Goal: Information Seeking & Learning: Learn about a topic

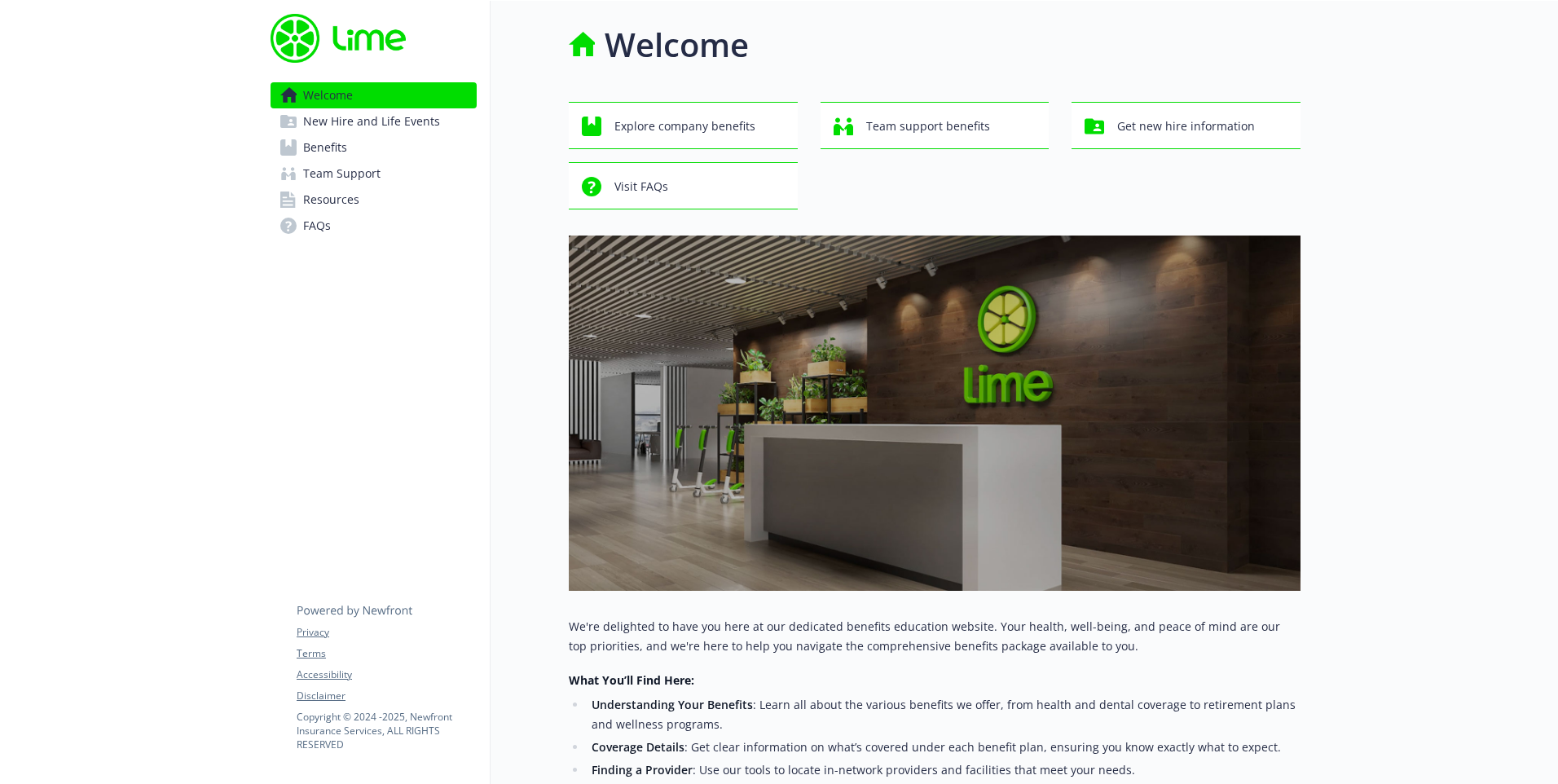
click at [425, 140] on link "Benefits" at bounding box center [373, 148] width 207 height 26
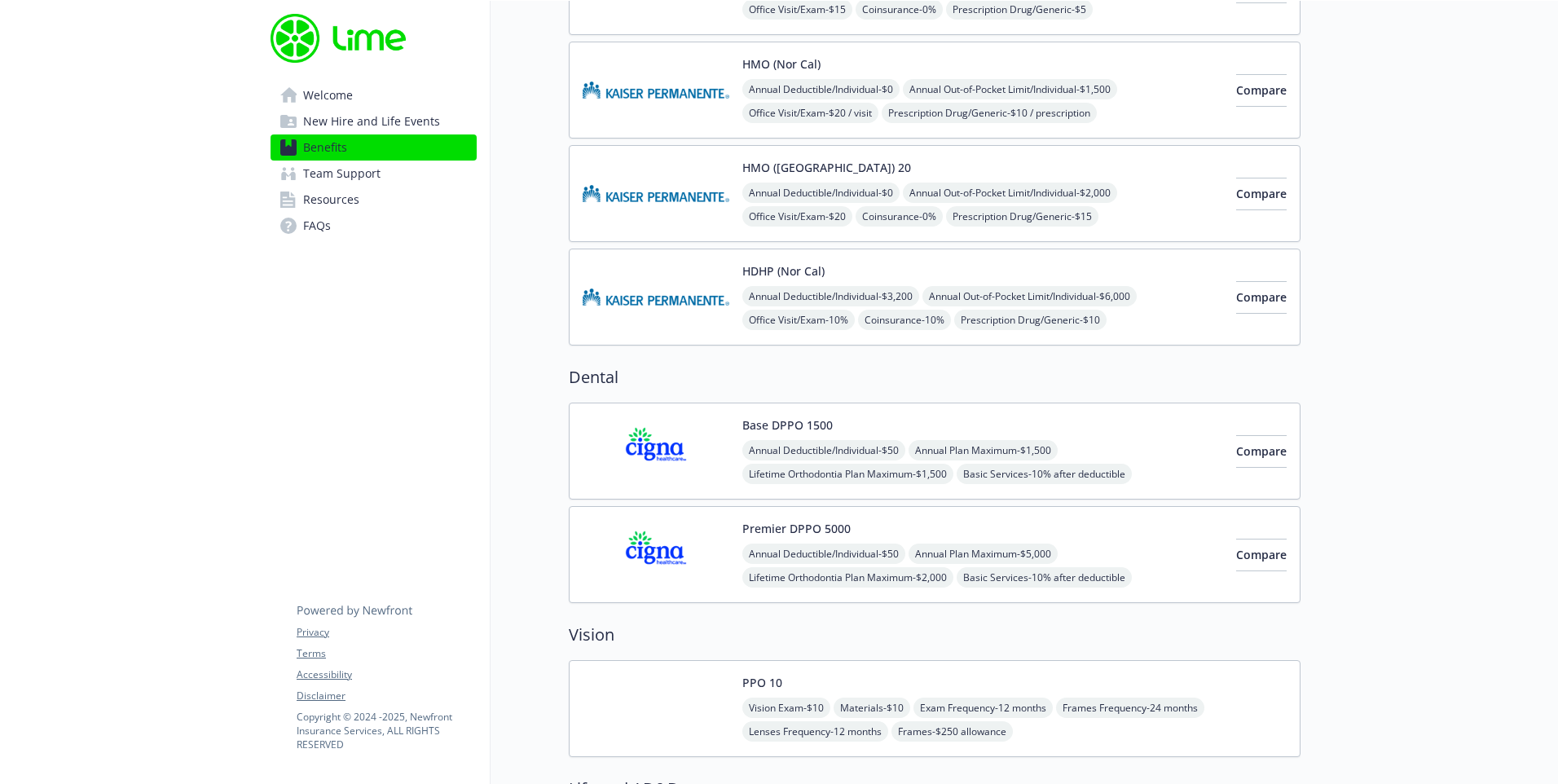
scroll to position [652, 0]
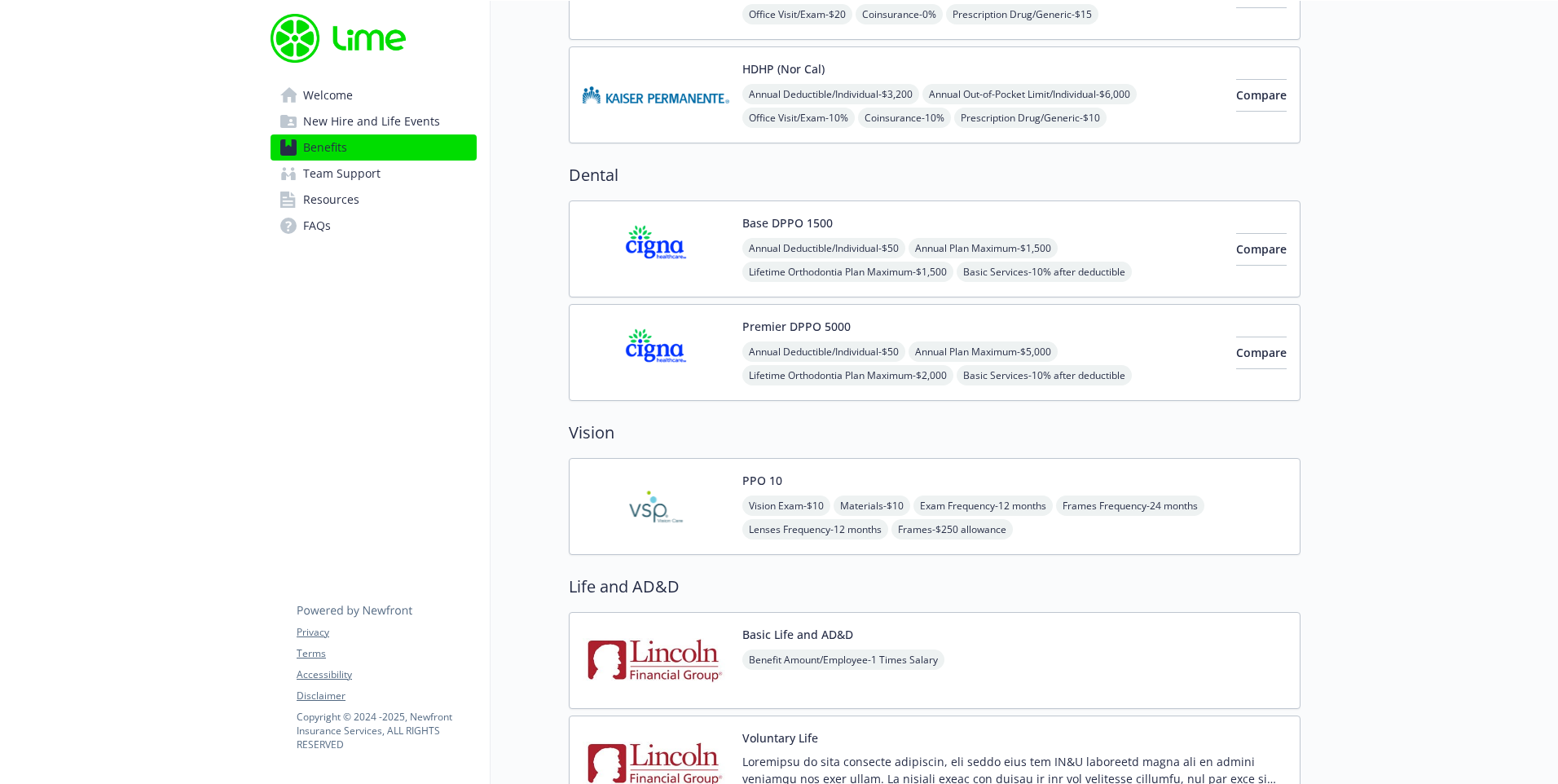
click at [659, 517] on img at bounding box center [656, 507] width 147 height 69
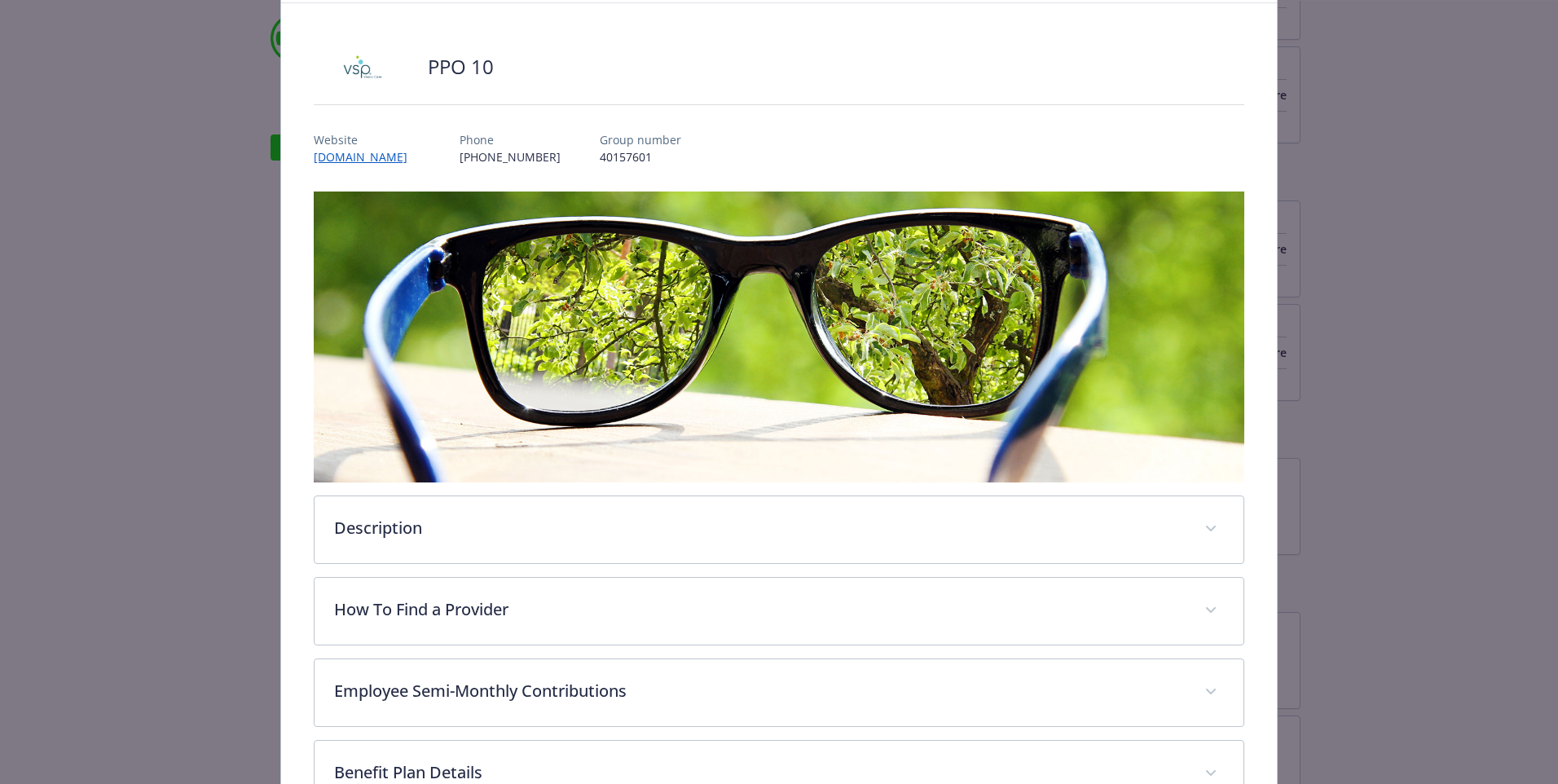
scroll to position [163, 0]
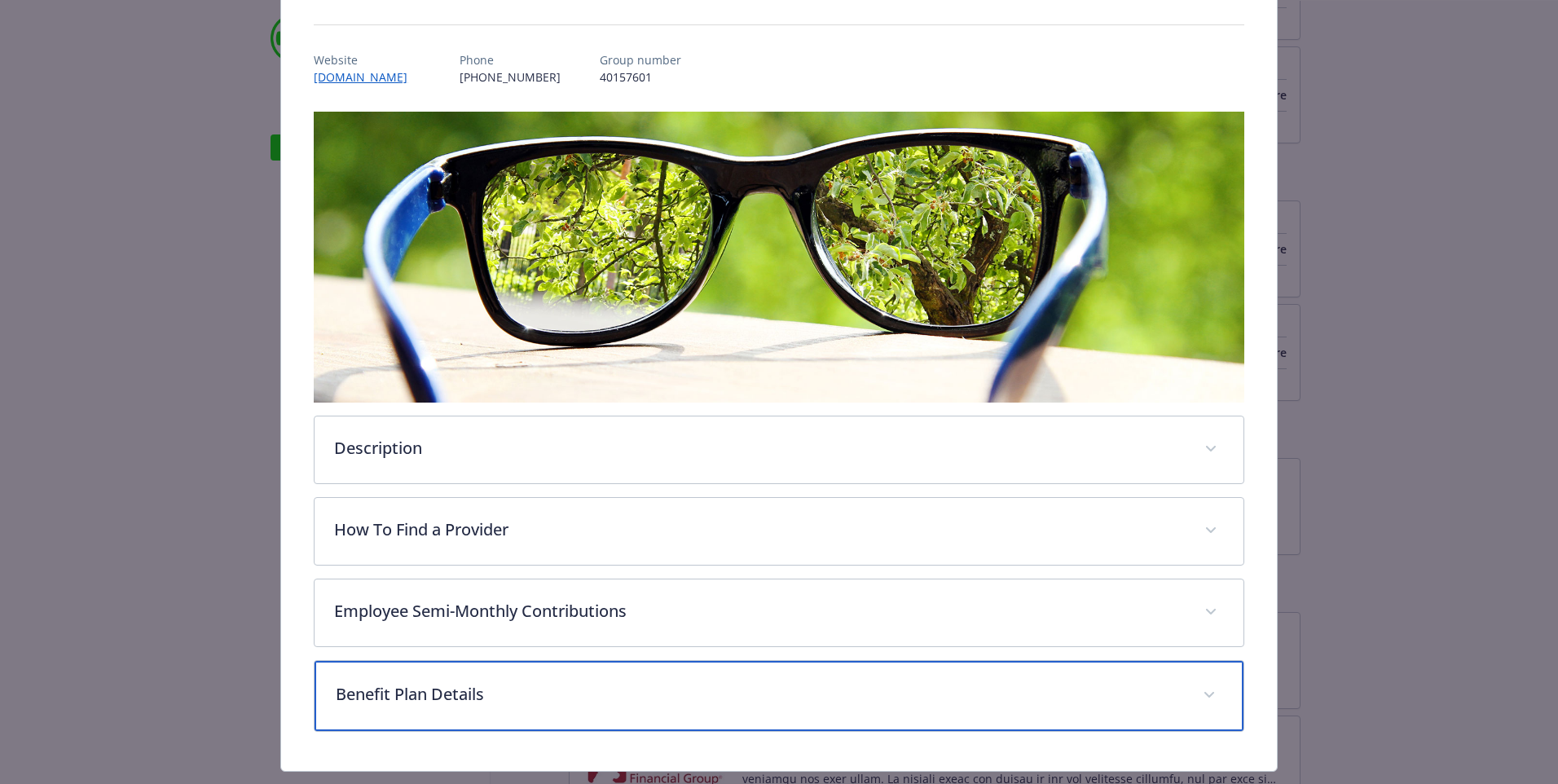
click at [1196, 690] on span "details for plan Vision - PPO 10 - Vision" at bounding box center [1209, 695] width 26 height 26
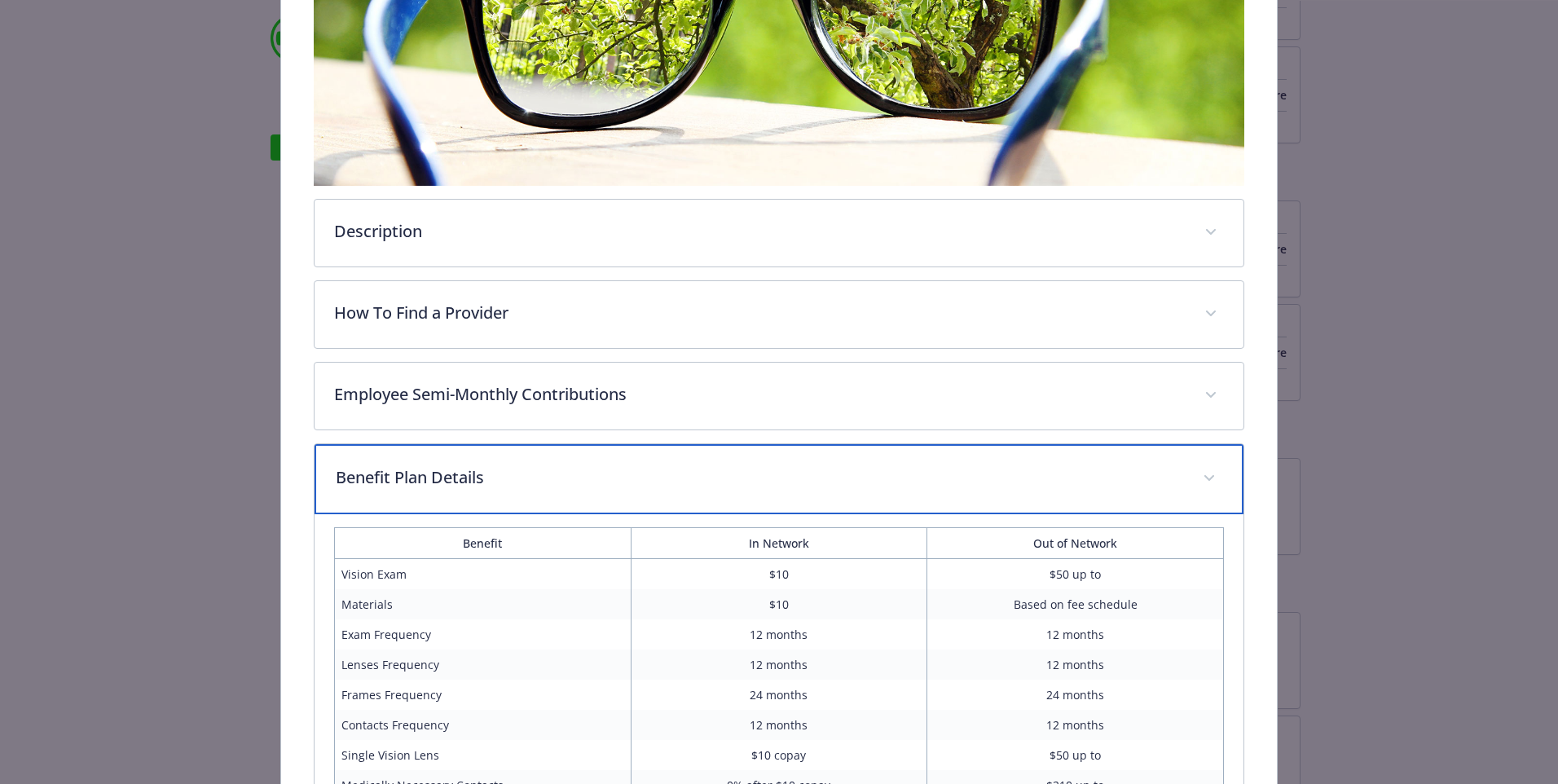
scroll to position [489, 0]
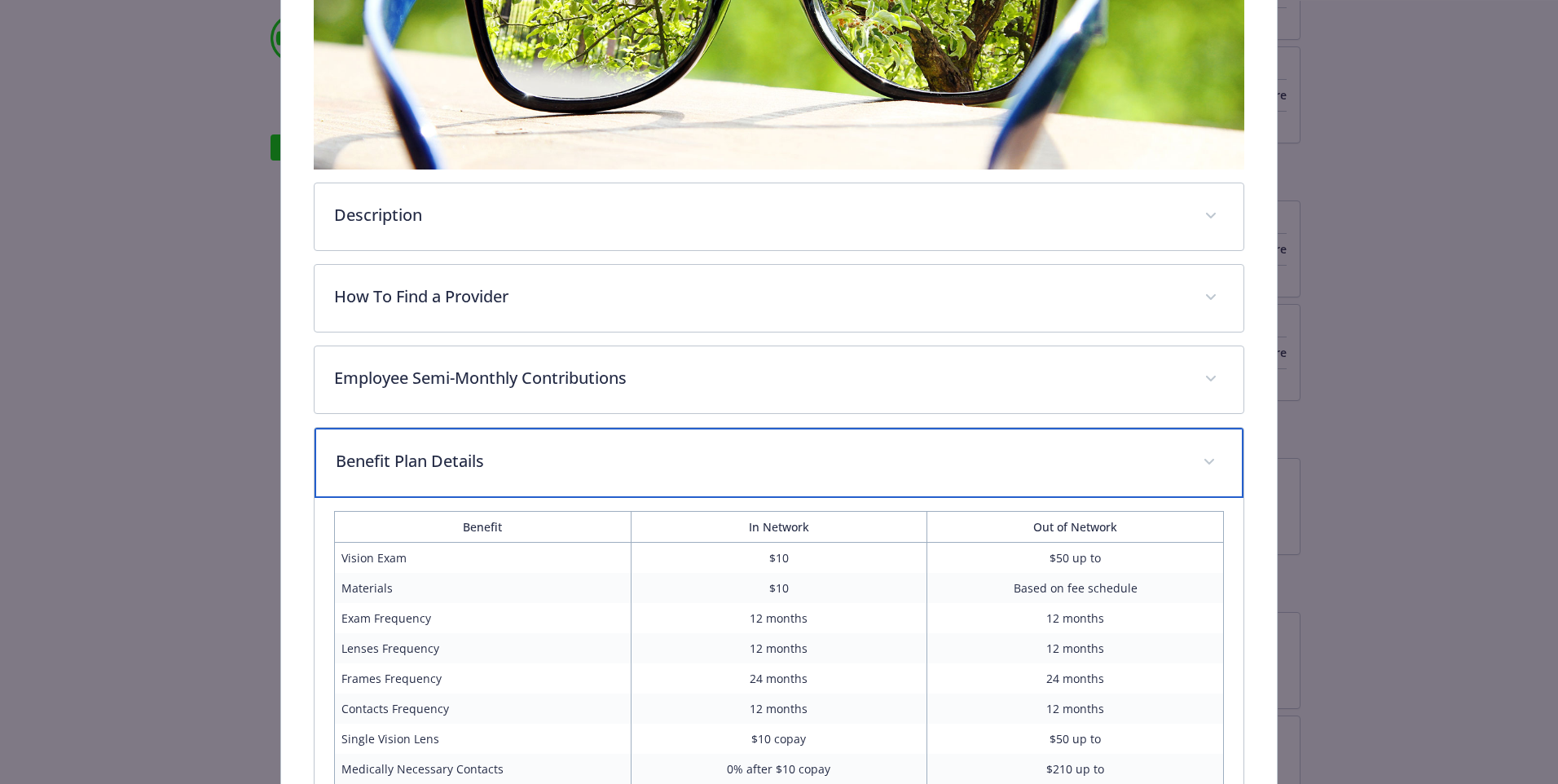
click at [1157, 464] on p "Benefit Plan Details" at bounding box center [759, 461] width 847 height 24
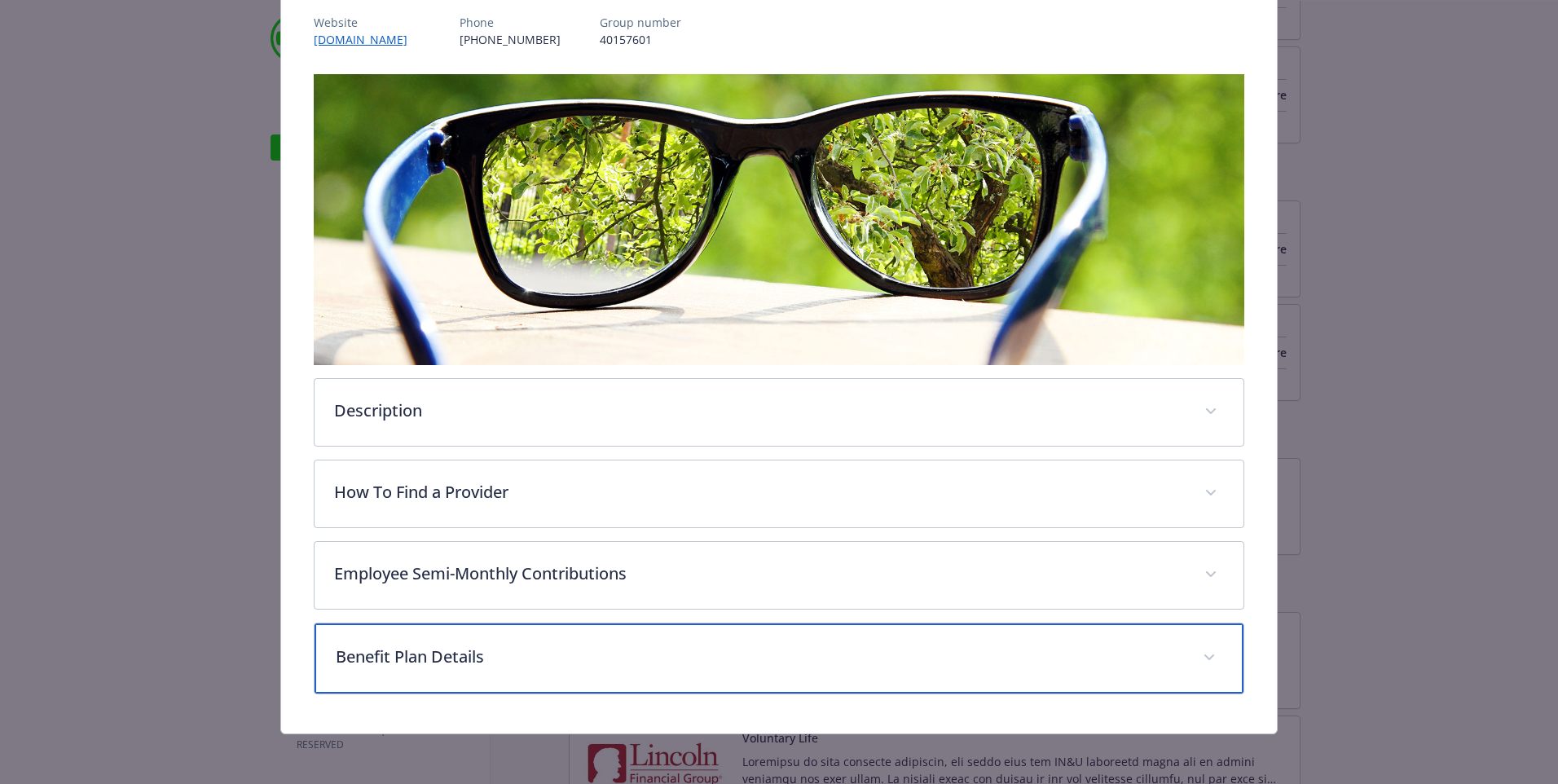
scroll to position [201, 0]
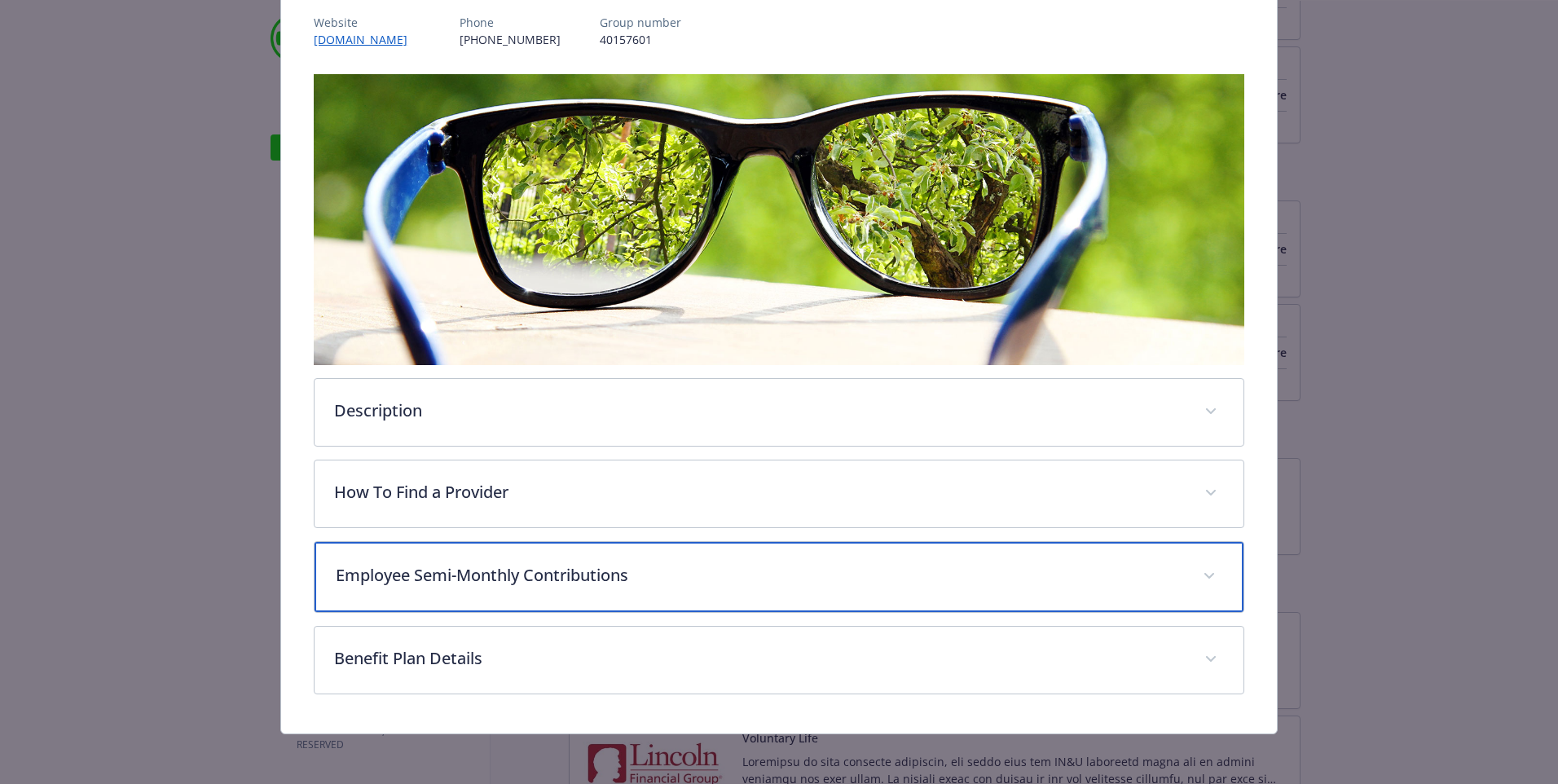
click at [1156, 585] on div "Employee Semi-Monthly Contributions" at bounding box center [779, 577] width 929 height 70
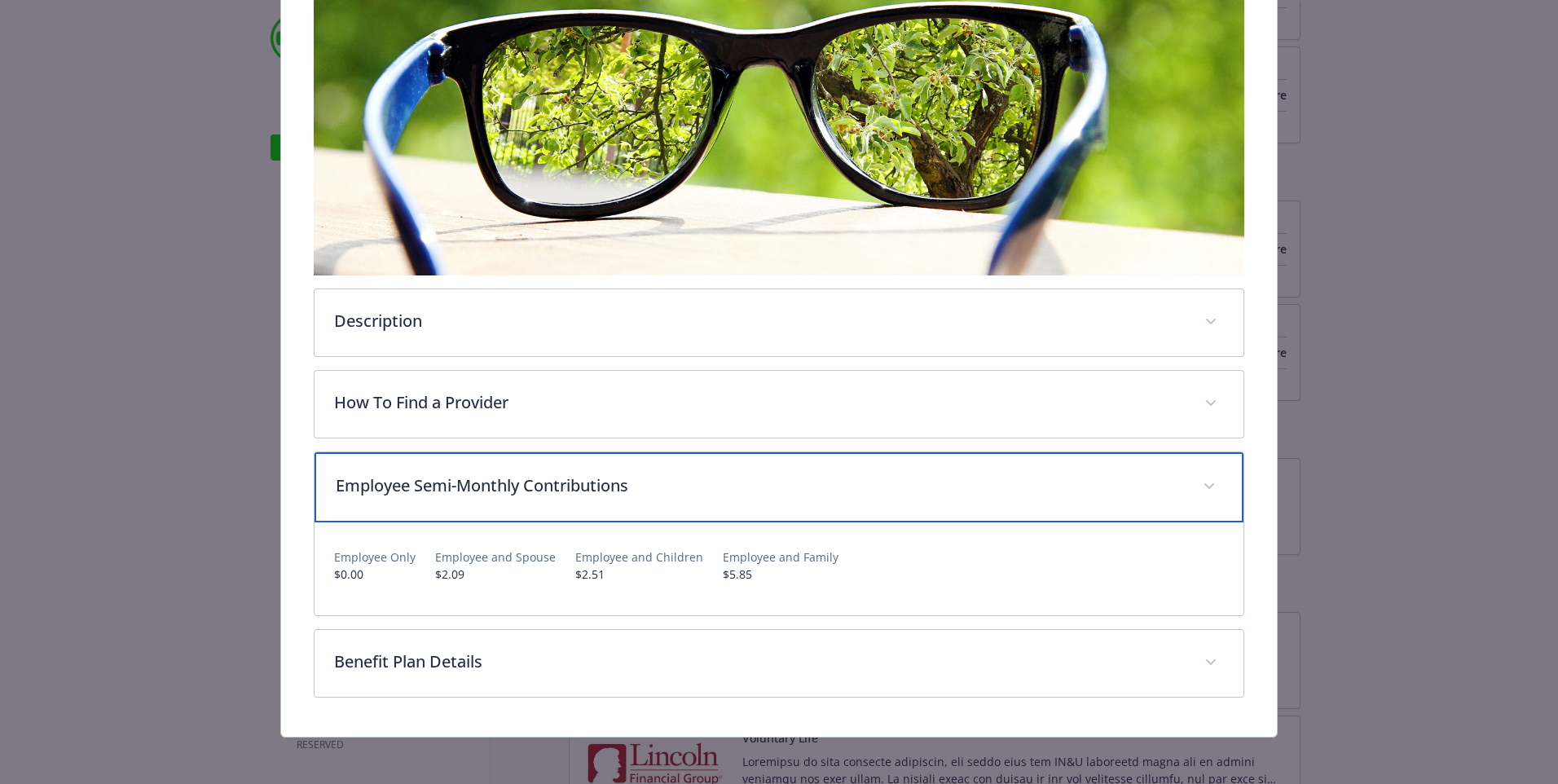
scroll to position [293, 0]
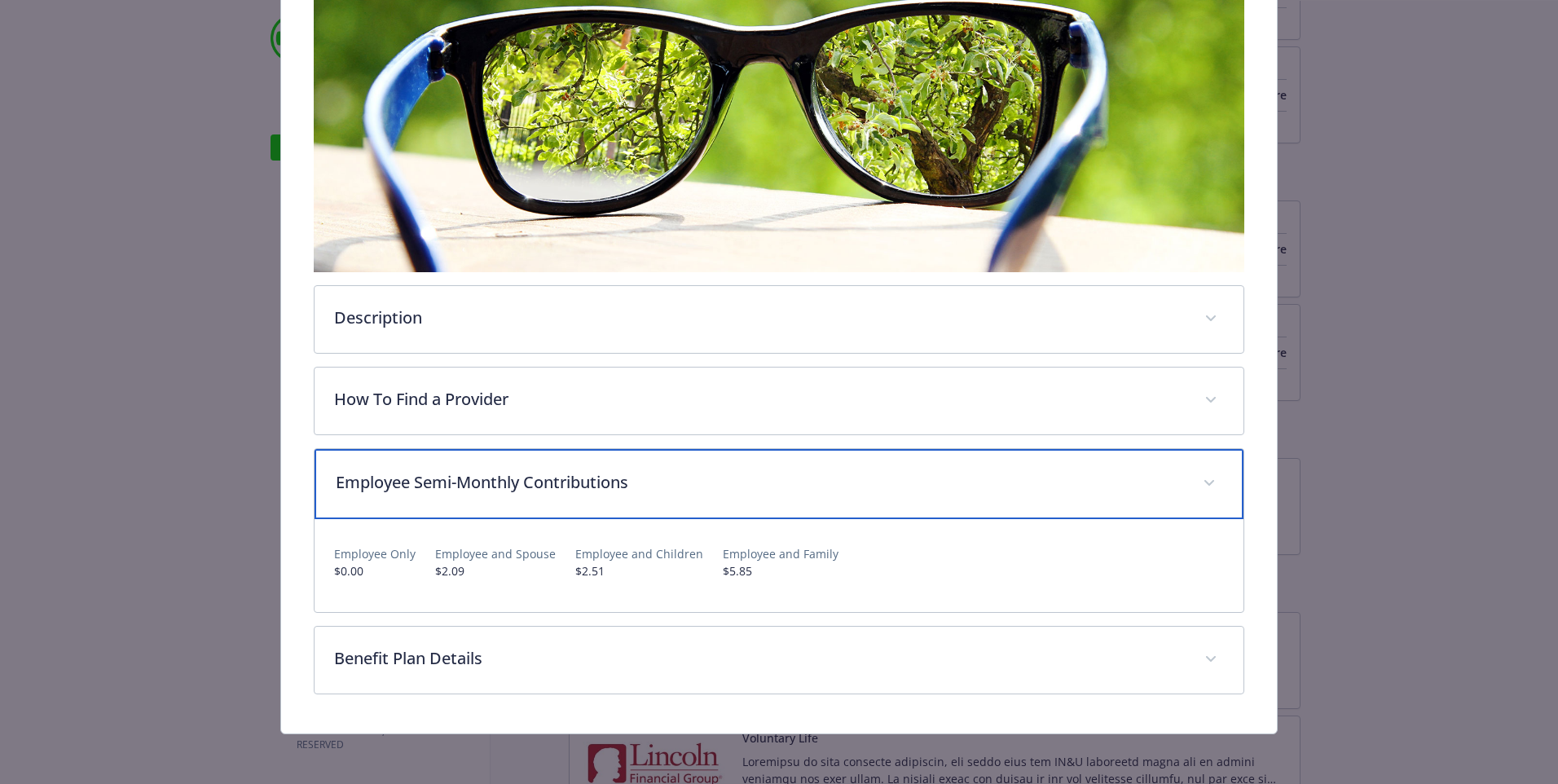
click at [1110, 496] on div "Employee Semi-Monthly Contributions" at bounding box center [779, 484] width 929 height 70
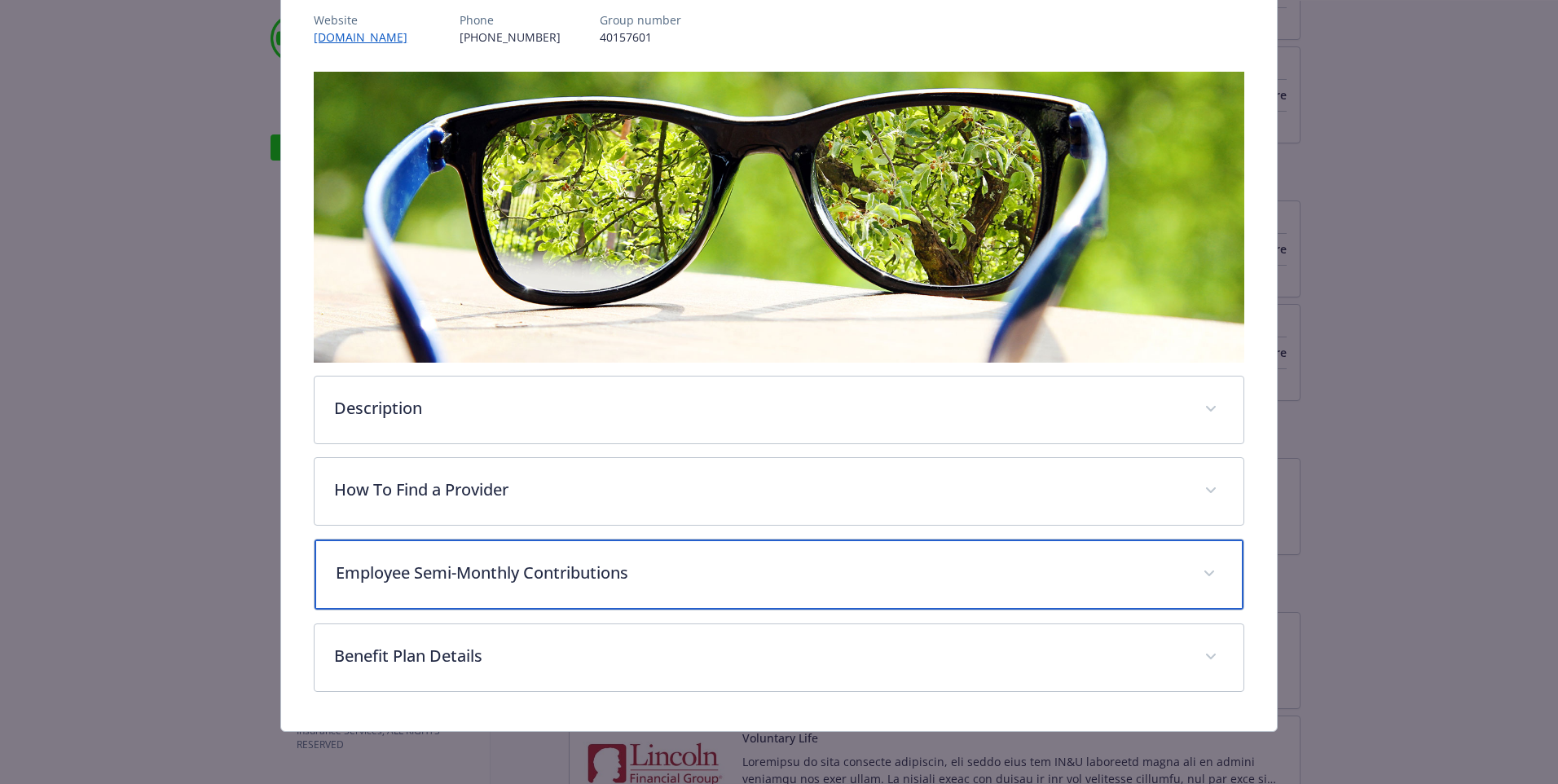
scroll to position [201, 0]
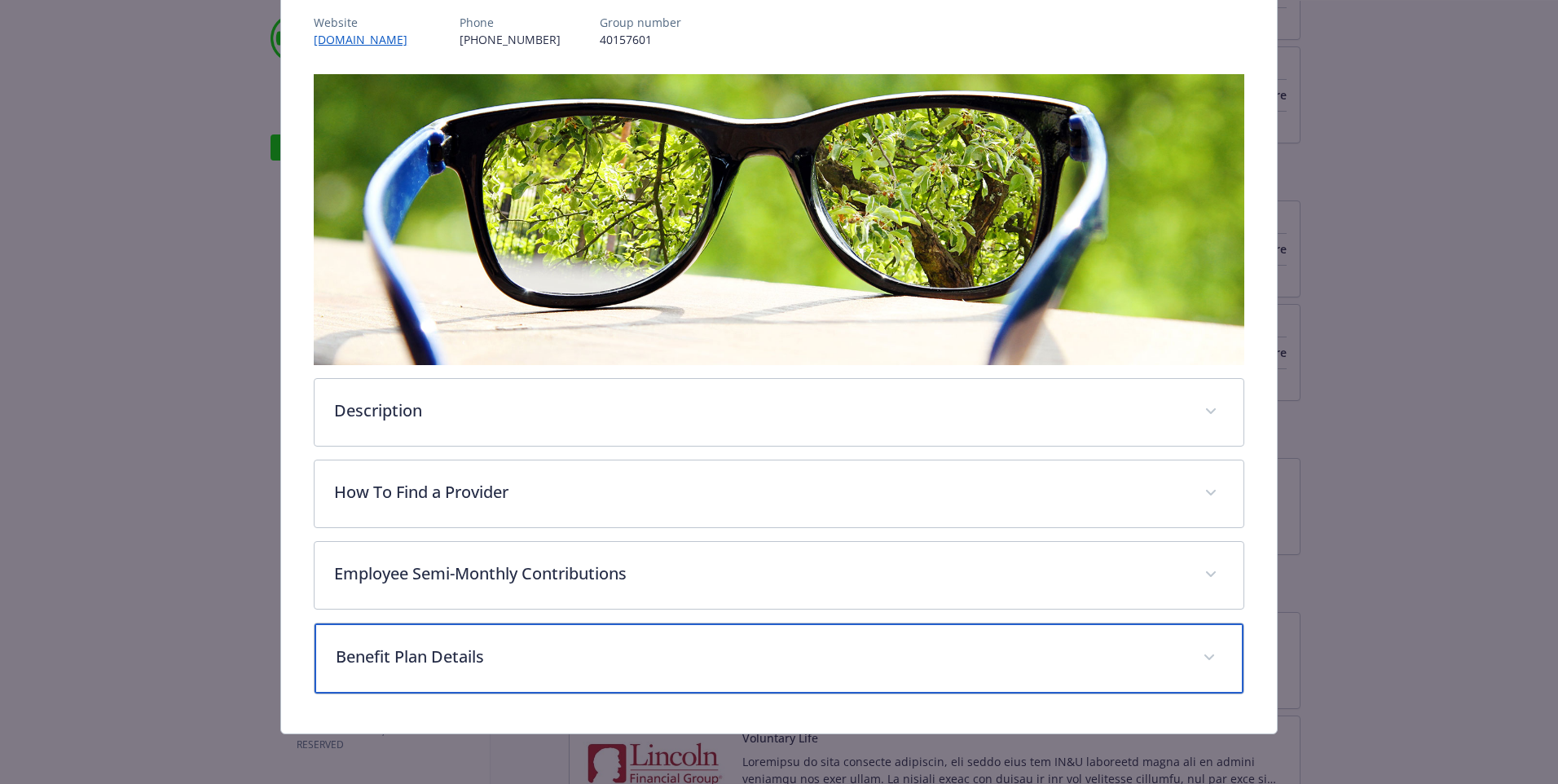
click at [1120, 655] on p "Benefit Plan Details" at bounding box center [759, 657] width 847 height 24
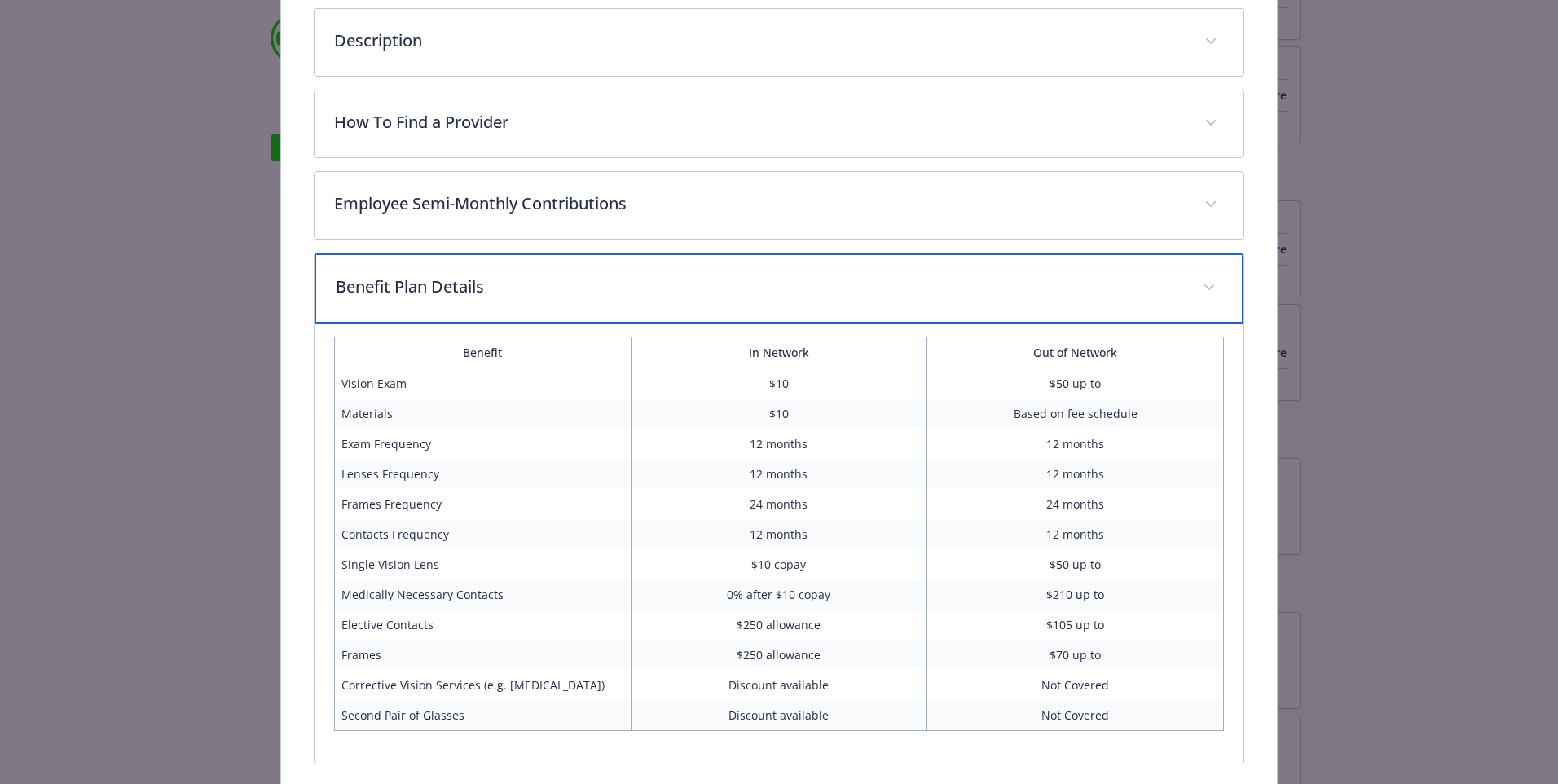
scroll to position [641, 0]
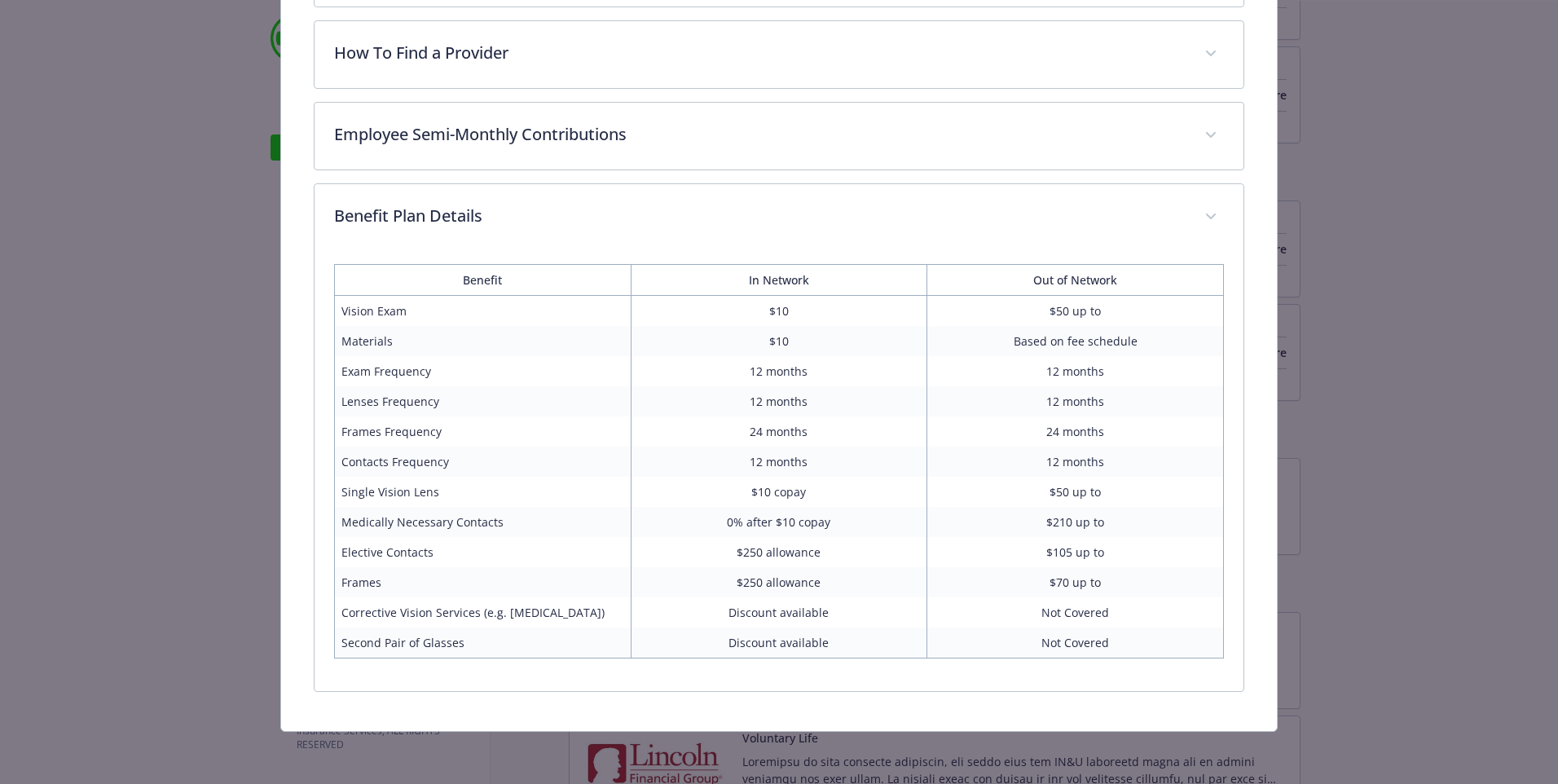
click at [208, 422] on div "Vision - PPO 10 - Vision PPO 10 Website [DOMAIN_NAME] Phone [PHONE_NUMBER] Grou…" at bounding box center [779, 72] width 1247 height 1319
